Goal: Information Seeking & Learning: Find specific fact

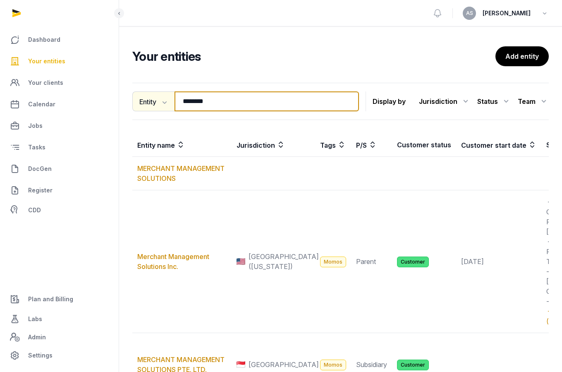
drag, startPoint x: 228, startPoint y: 99, endPoint x: 159, endPoint y: 97, distance: 69.1
click at [159, 98] on div "Entity Entity People Tags Services ******** Search" at bounding box center [245, 101] width 227 height 20
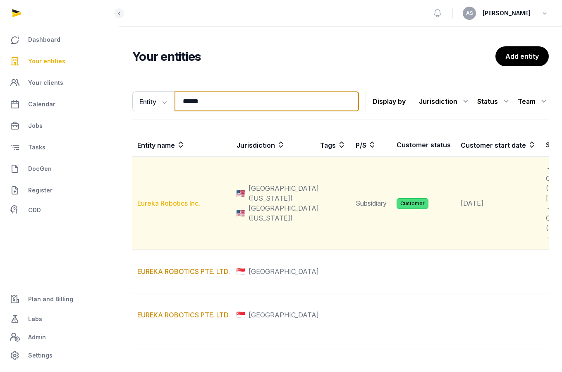
type input "******"
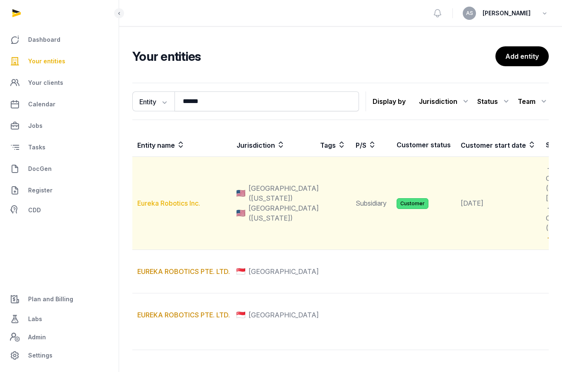
click at [169, 207] on link "Eureka Robotics Inc." at bounding box center [168, 203] width 63 height 8
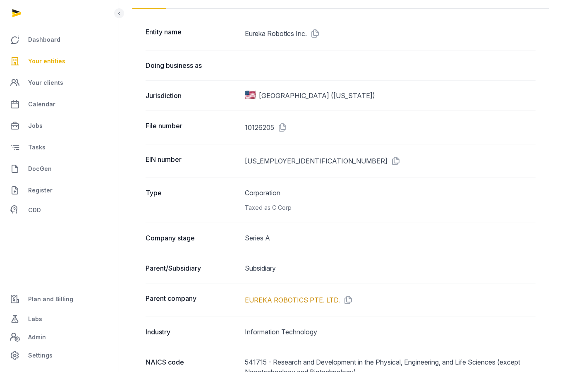
scroll to position [111, 0]
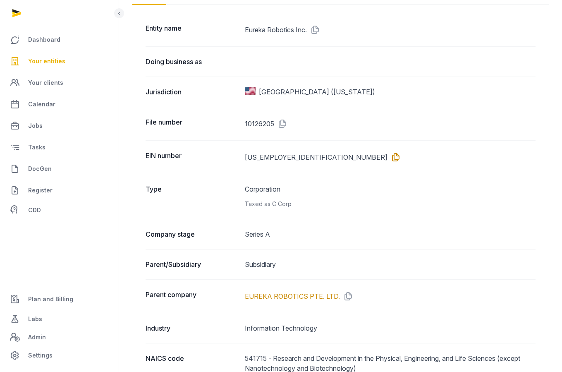
click at [388, 156] on icon at bounding box center [394, 157] width 13 height 13
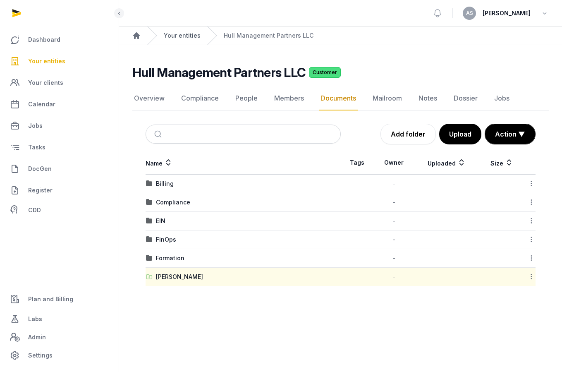
click at [176, 31] on link "Your entities" at bounding box center [182, 35] width 37 height 8
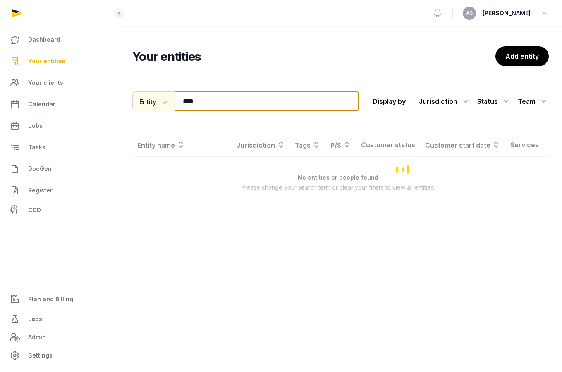
drag, startPoint x: 209, startPoint y: 101, endPoint x: 155, endPoint y: 101, distance: 53.8
click at [155, 101] on div "Entity Entity People Tags Services **** Search" at bounding box center [245, 101] width 227 height 20
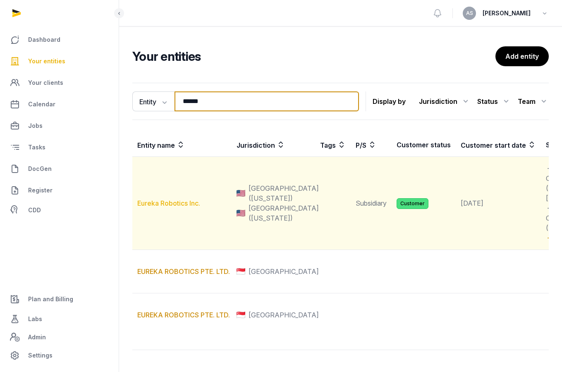
type input "******"
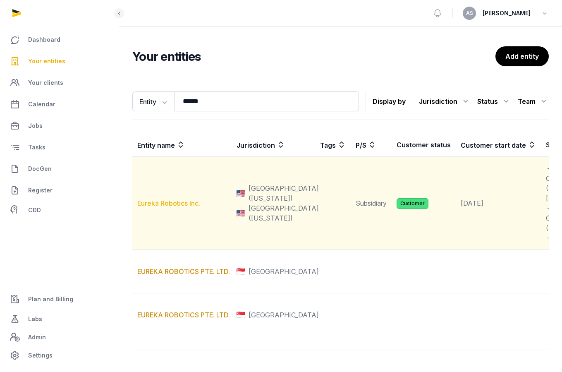
click at [174, 207] on link "Eureka Robotics Inc." at bounding box center [168, 203] width 63 height 8
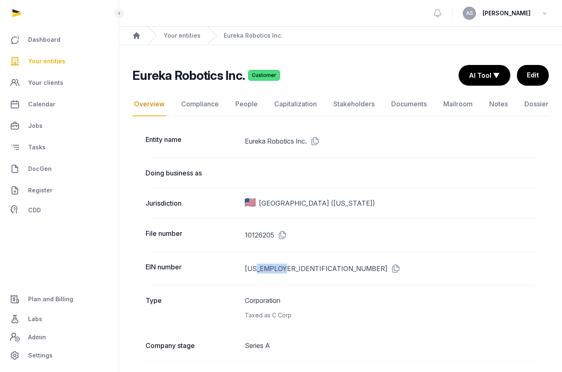
drag, startPoint x: 284, startPoint y: 270, endPoint x: 258, endPoint y: 268, distance: 25.7
click at [258, 269] on dd "[US_EMPLOYER_IDENTIFICATION_NUMBER]" at bounding box center [390, 268] width 291 height 13
copy dd "4350407"
click at [240, 75] on h2 "Eureka Robotics Inc." at bounding box center [188, 75] width 113 height 15
click at [315, 139] on icon at bounding box center [313, 140] width 13 height 13
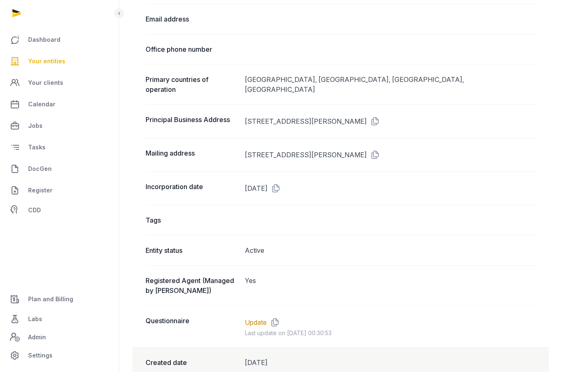
scroll to position [589, 0]
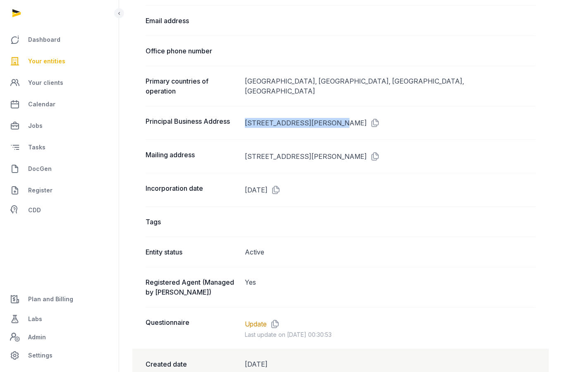
drag, startPoint x: 245, startPoint y: 122, endPoint x: 335, endPoint y: 123, distance: 89.8
click at [335, 123] on dd "[STREET_ADDRESS][PERSON_NAME]" at bounding box center [390, 122] width 291 height 13
copy dd "[STREET_ADDRESS][PERSON_NAME],"
drag, startPoint x: 400, startPoint y: 122, endPoint x: 382, endPoint y: 122, distance: 17.8
click at [382, 122] on dd "[STREET_ADDRESS][PERSON_NAME]" at bounding box center [390, 122] width 291 height 13
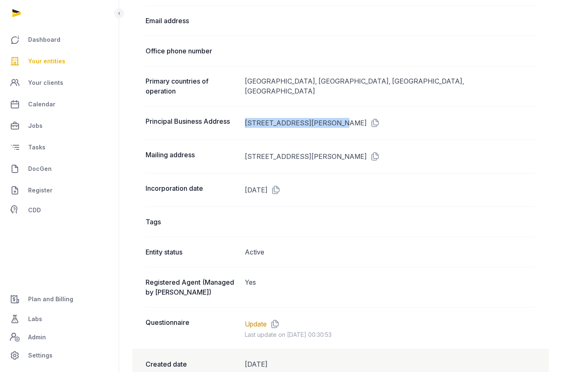
copy dd "30318"
click at [252, 31] on div "Email address" at bounding box center [341, 20] width 390 height 30
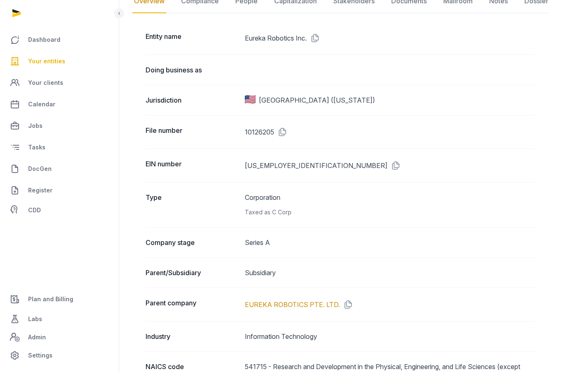
scroll to position [0, 0]
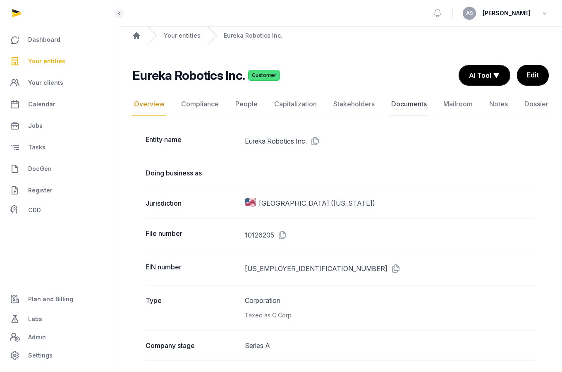
click at [398, 104] on link "Documents" at bounding box center [409, 104] width 39 height 24
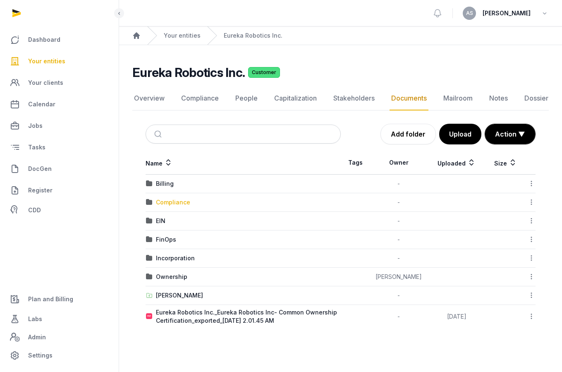
click at [173, 205] on div "Compliance" at bounding box center [173, 202] width 34 height 8
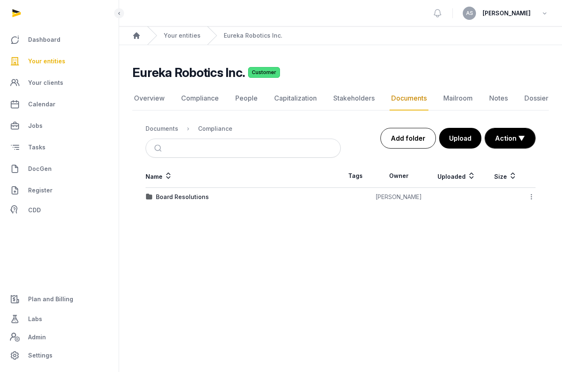
click at [407, 139] on link "Add folder" at bounding box center [408, 138] width 55 height 21
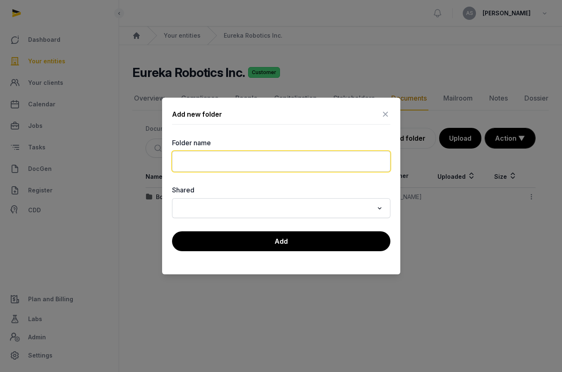
click at [329, 163] on input "text" at bounding box center [281, 161] width 218 height 21
type input "**********"
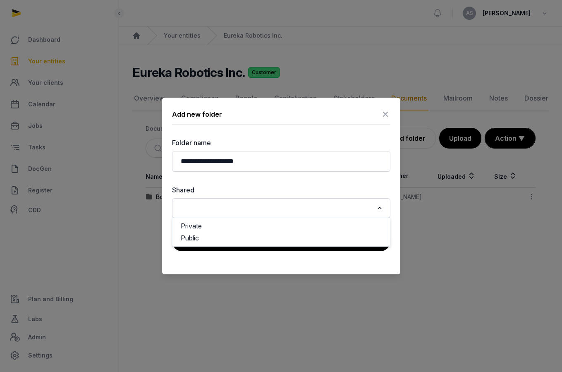
click at [320, 201] on div "Search for option" at bounding box center [275, 207] width 198 height 13
click at [299, 238] on li "Public" at bounding box center [282, 238] width 218 height 12
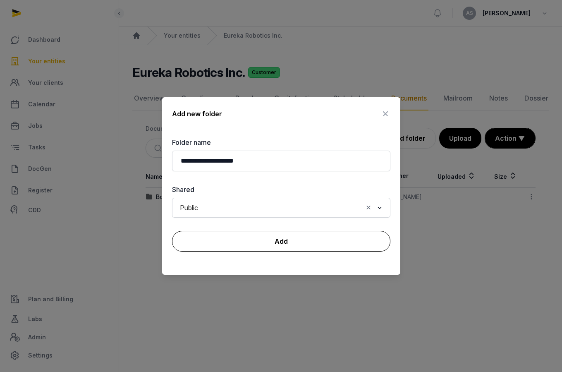
click at [292, 241] on button "Add" at bounding box center [281, 241] width 218 height 21
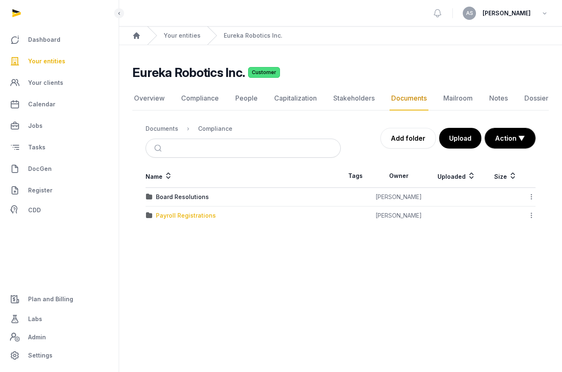
click at [180, 212] on div "Payroll Registrations" at bounding box center [186, 215] width 60 height 8
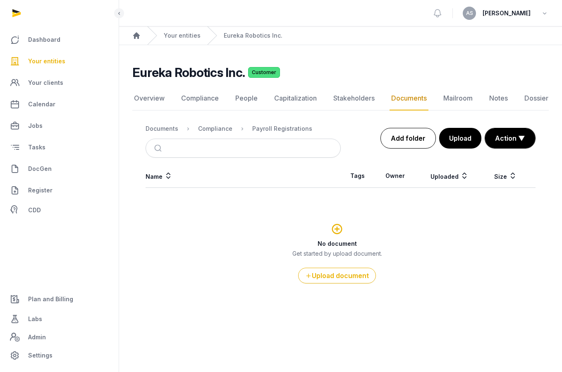
click at [409, 139] on link "Add folder" at bounding box center [408, 138] width 55 height 21
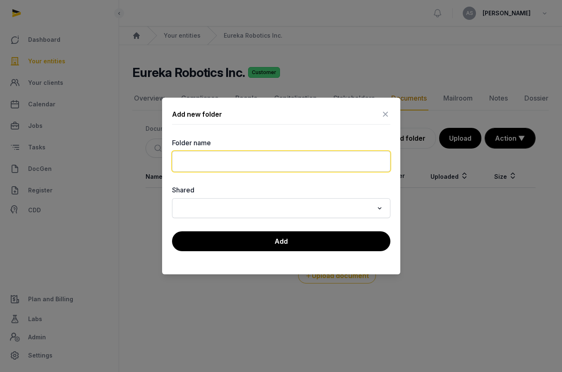
click at [295, 157] on input "text" at bounding box center [281, 161] width 218 height 21
type input "*******"
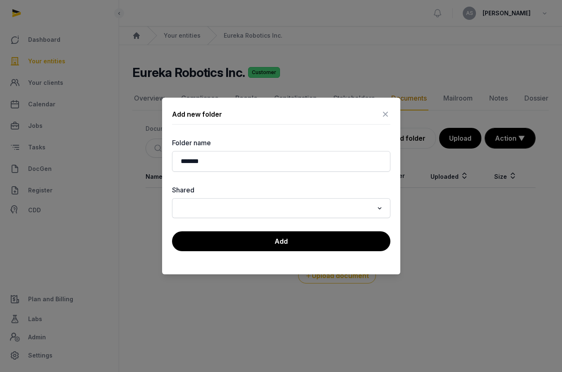
click at [319, 211] on input "Search for option" at bounding box center [275, 208] width 197 height 12
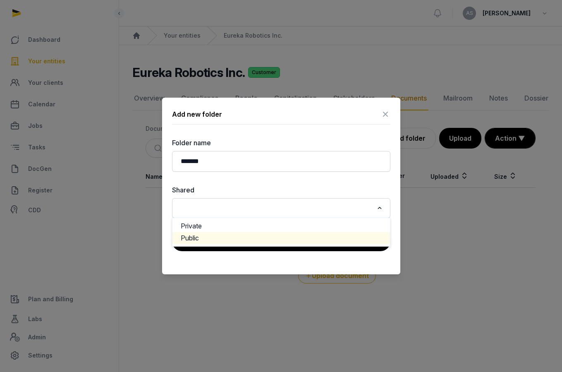
click at [309, 242] on li "Public" at bounding box center [282, 238] width 218 height 12
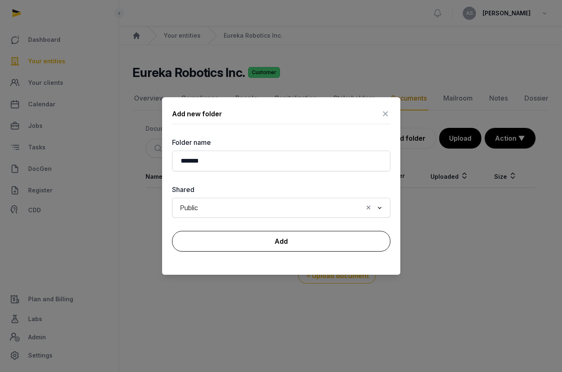
click at [309, 242] on button "Add" at bounding box center [281, 241] width 218 height 21
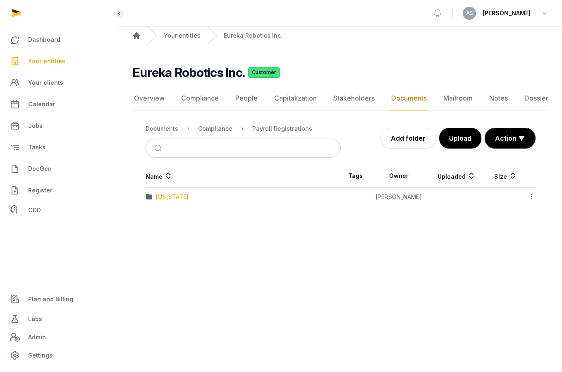
click at [162, 196] on div "[US_STATE]" at bounding box center [172, 197] width 33 height 8
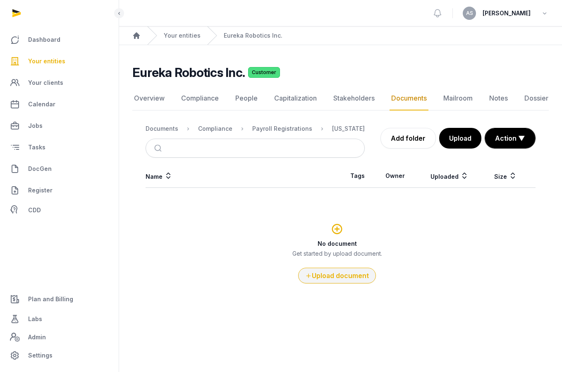
click at [358, 278] on button "Upload document" at bounding box center [337, 276] width 78 height 16
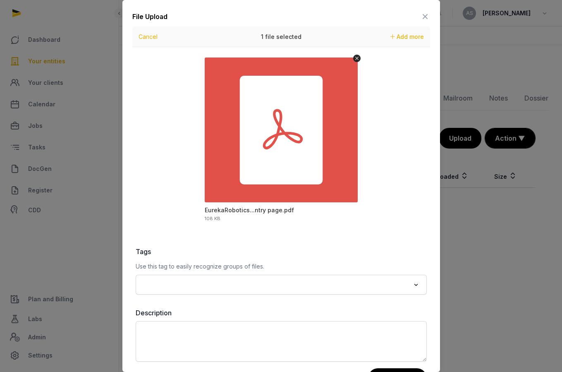
scroll to position [33, 0]
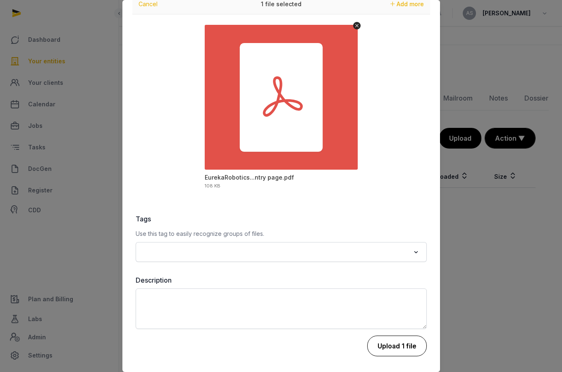
click at [405, 349] on button "Upload 1 file" at bounding box center [397, 346] width 60 height 21
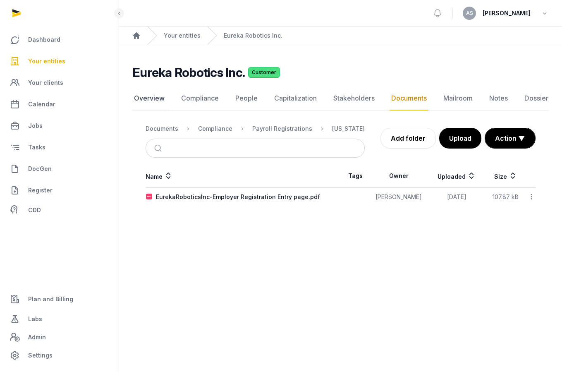
click at [150, 98] on link "Overview" at bounding box center [149, 98] width 34 height 24
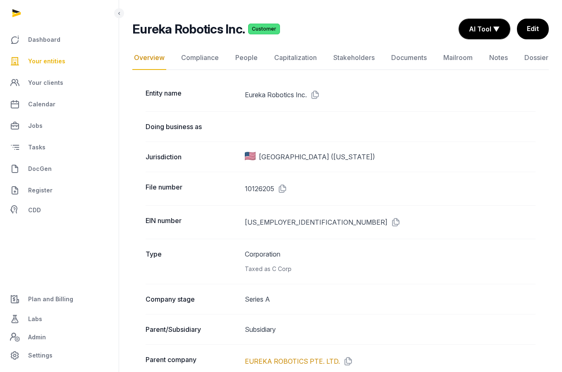
scroll to position [55, 0]
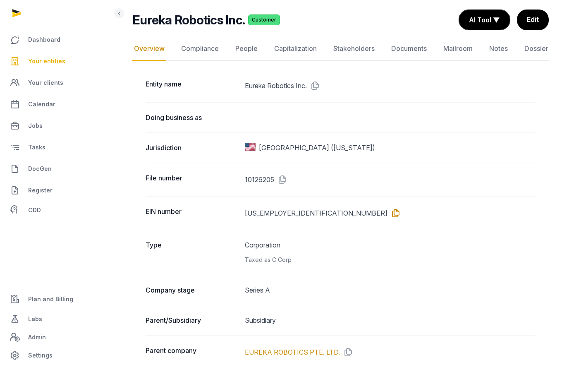
click at [388, 211] on icon at bounding box center [394, 212] width 13 height 13
click at [317, 87] on icon at bounding box center [313, 85] width 13 height 13
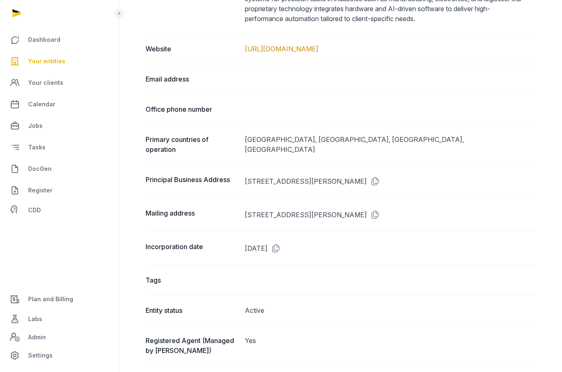
scroll to position [554, 0]
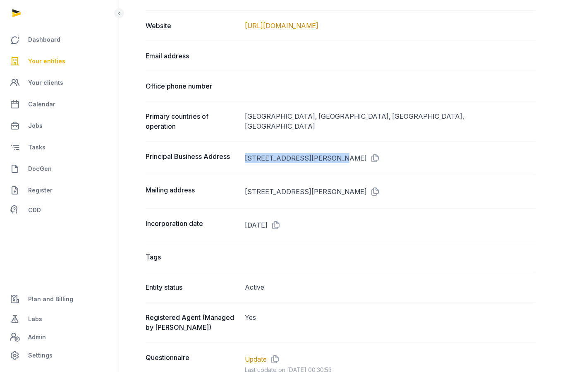
drag, startPoint x: 246, startPoint y: 157, endPoint x: 334, endPoint y: 155, distance: 88.6
click at [334, 156] on dd "[STREET_ADDRESS][PERSON_NAME]" at bounding box center [390, 157] width 291 height 13
copy dd "[STREET_ADDRESS][PERSON_NAME],"
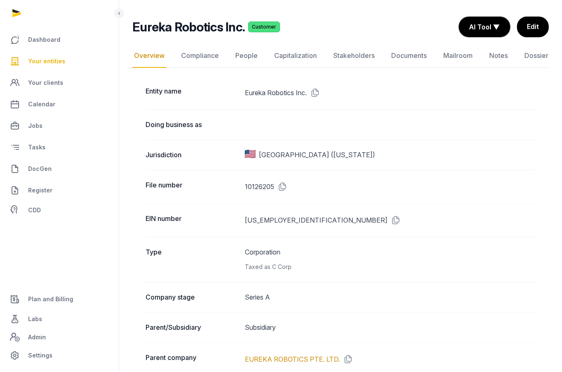
scroll to position [0, 0]
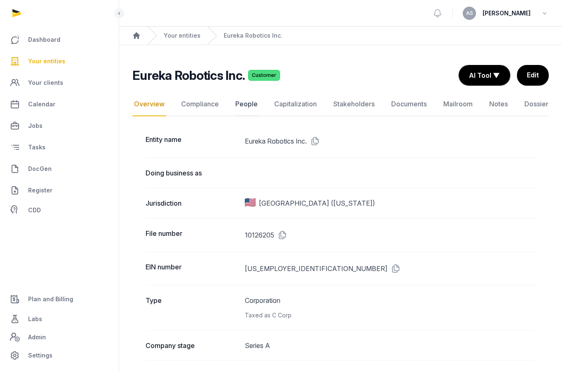
click at [244, 107] on link "People" at bounding box center [247, 104] width 26 height 24
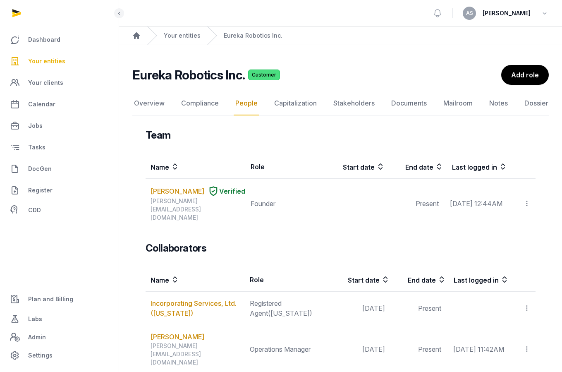
scroll to position [6, 0]
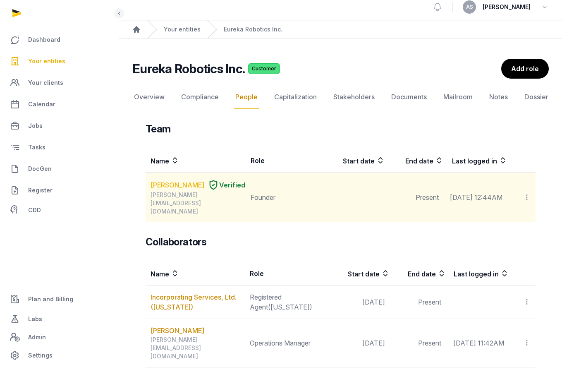
click at [191, 186] on link "[PERSON_NAME]" at bounding box center [178, 185] width 54 height 10
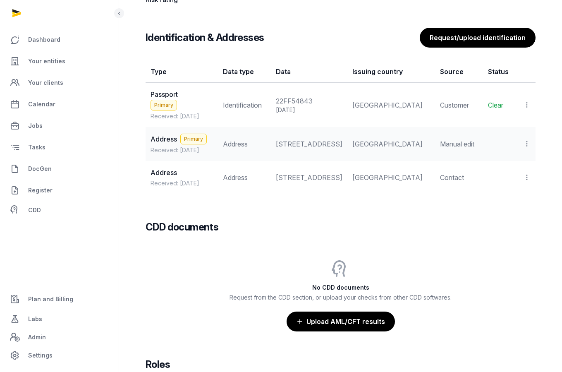
scroll to position [748, 0]
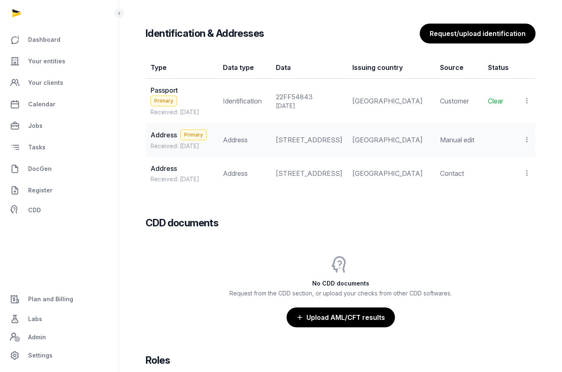
click at [527, 177] on icon at bounding box center [526, 173] width 7 height 9
click at [518, 204] on div "View" at bounding box center [498, 195] width 66 height 17
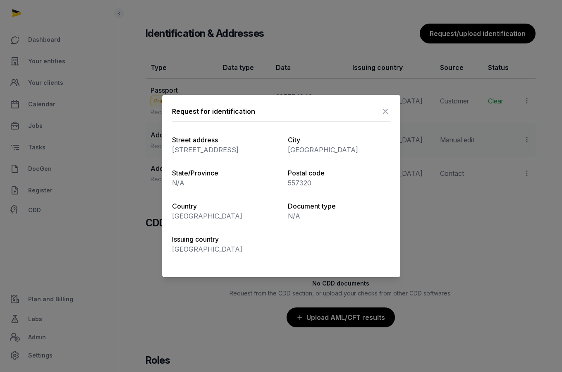
click at [387, 109] on icon at bounding box center [386, 111] width 10 height 13
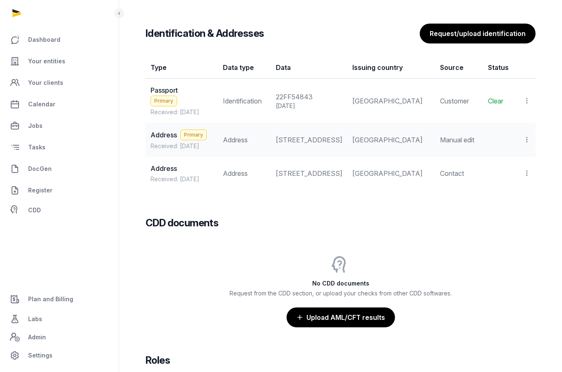
click at [529, 144] on icon at bounding box center [526, 139] width 7 height 9
click at [516, 166] on span "View" at bounding box center [515, 162] width 15 height 8
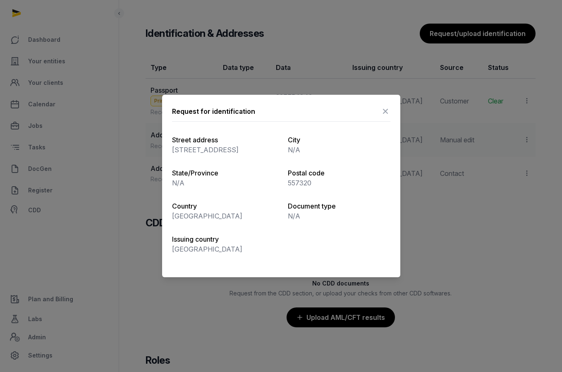
click at [384, 105] on icon at bounding box center [386, 111] width 10 height 13
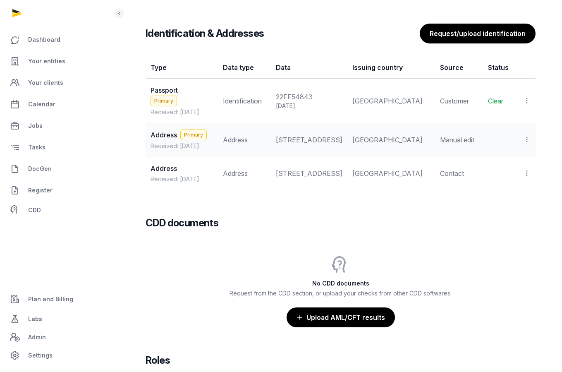
click at [528, 97] on icon at bounding box center [526, 100] width 7 height 9
click at [515, 125] on span "View" at bounding box center [515, 123] width 15 height 8
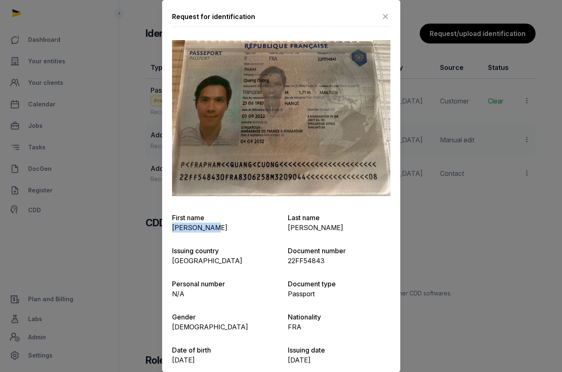
drag, startPoint x: 231, startPoint y: 228, endPoint x: 172, endPoint y: 225, distance: 59.6
click at [171, 225] on div "Request for identification First name [PERSON_NAME] Last name [PERSON_NAME] Iss…" at bounding box center [281, 237] width 238 height 474
copy p "[PERSON_NAME]"
click at [385, 16] on icon at bounding box center [386, 16] width 10 height 13
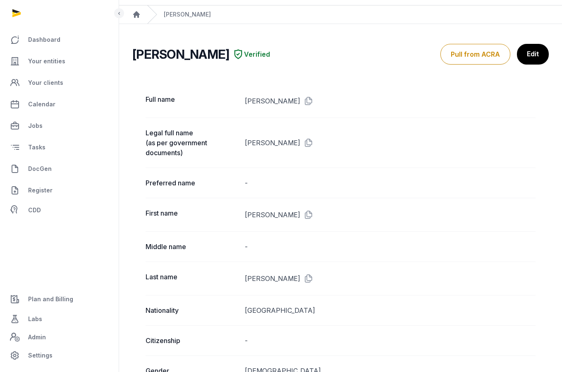
scroll to position [0, 0]
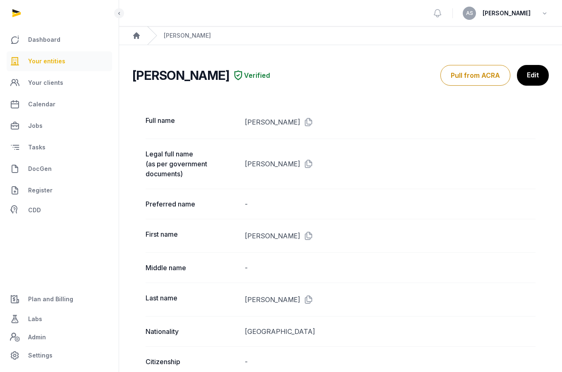
click at [47, 58] on span "Your entities" at bounding box center [46, 61] width 37 height 10
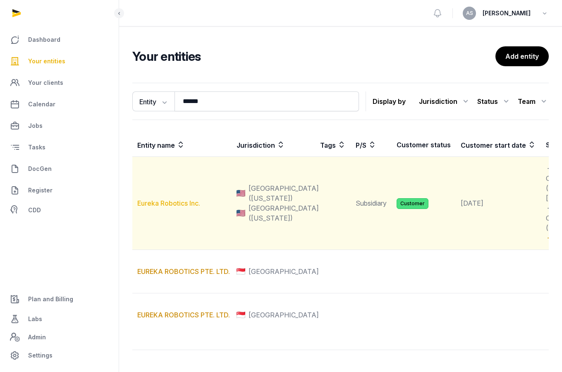
click at [169, 207] on link "Eureka Robotics Inc." at bounding box center [168, 203] width 63 height 8
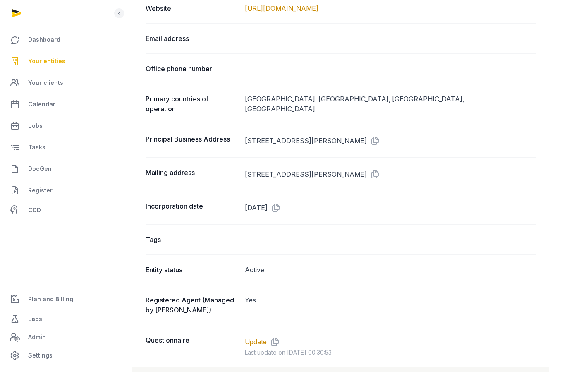
scroll to position [599, 0]
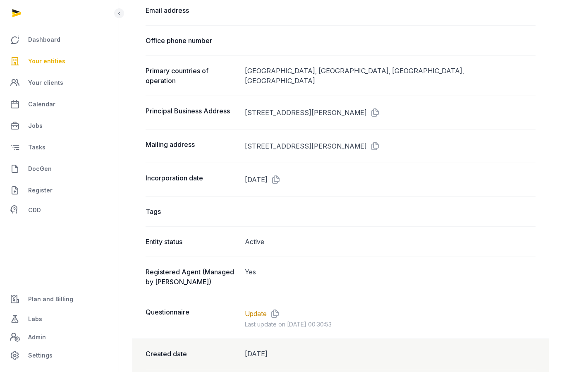
drag, startPoint x: 401, startPoint y: 114, endPoint x: 383, endPoint y: 115, distance: 18.2
click at [381, 115] on dd "[STREET_ADDRESS][PERSON_NAME]" at bounding box center [390, 112] width 291 height 13
copy dd "30318"
